Goal: Check status

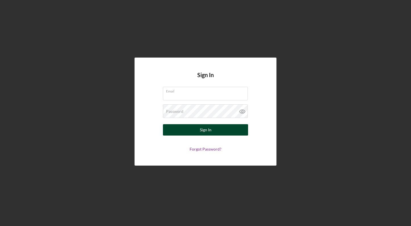
type input "[EMAIL_ADDRESS][DOMAIN_NAME]"
click at [235, 130] on button "Sign In" at bounding box center [205, 129] width 85 height 11
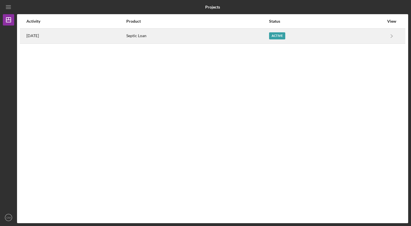
click at [223, 37] on div "Septic Loan" at bounding box center [197, 36] width 142 height 14
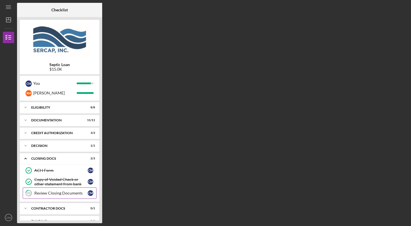
click at [54, 191] on div "Review Closing Documents" at bounding box center [60, 193] width 53 height 5
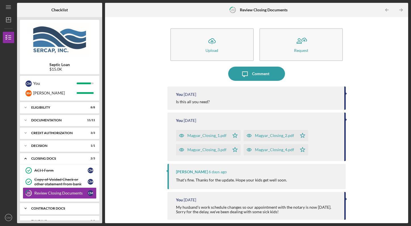
click at [33, 209] on div "Contractor Docs" at bounding box center [61, 208] width 61 height 3
